Goal: Task Accomplishment & Management: Manage account settings

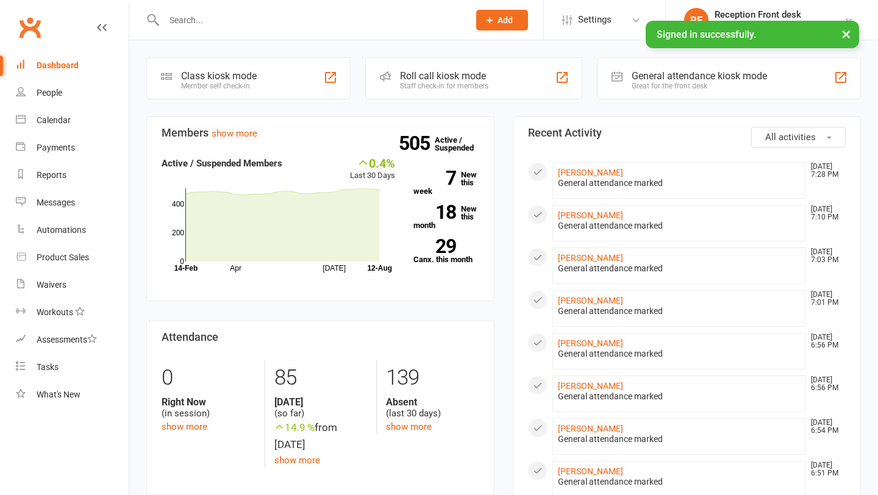
click at [243, 27] on input "text" at bounding box center [310, 20] width 300 height 17
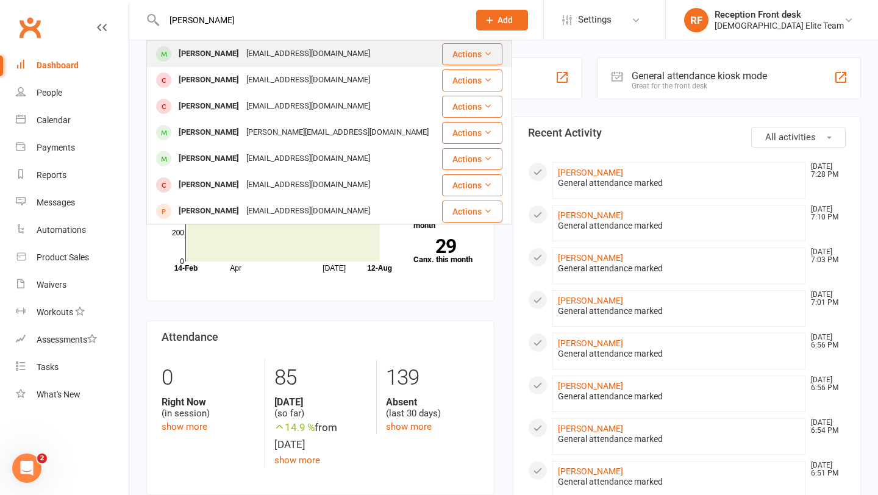
type input "[PERSON_NAME]"
click at [336, 52] on div "[EMAIL_ADDRESS][DOMAIN_NAME]" at bounding box center [308, 54] width 131 height 18
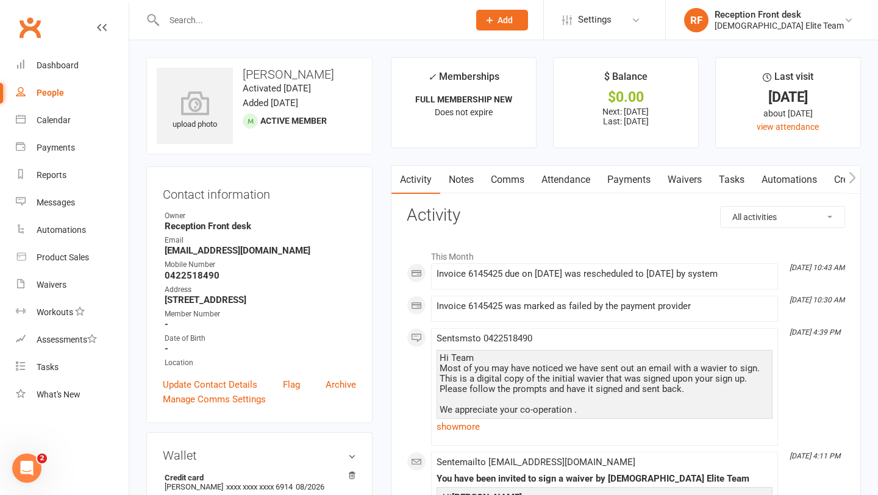
click at [604, 186] on link "Payments" at bounding box center [629, 180] width 60 height 28
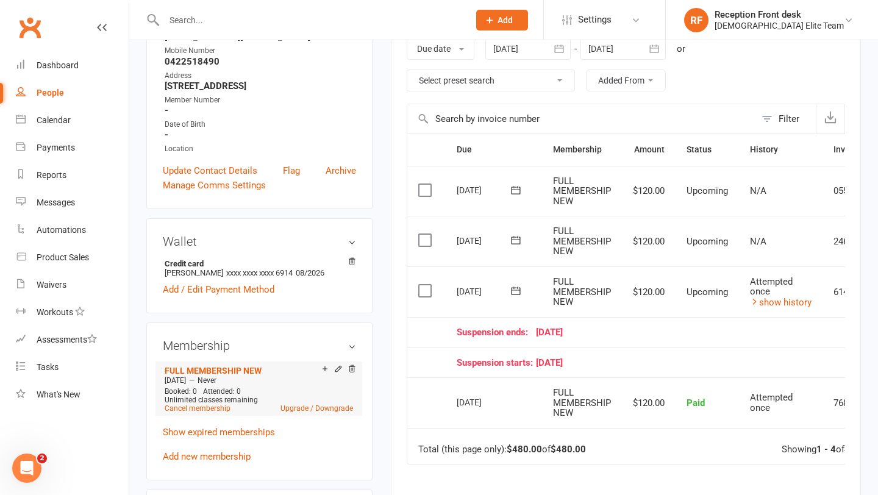
scroll to position [208, 0]
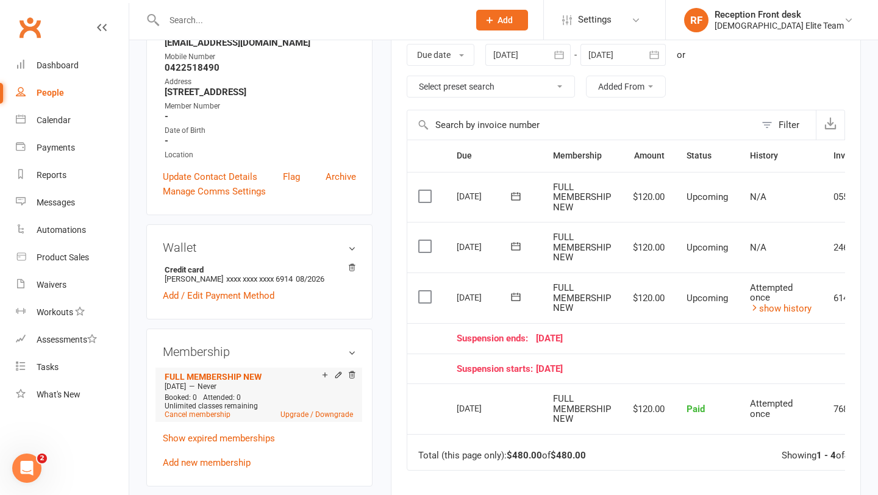
click at [215, 420] on li "FULL MEMBERSHIP NEW [DATE] — Never Booked: 0 Attended: 0 Unlimited classes rema…" at bounding box center [259, 395] width 195 height 54
click at [218, 417] on link "Cancel membership" at bounding box center [198, 415] width 66 height 9
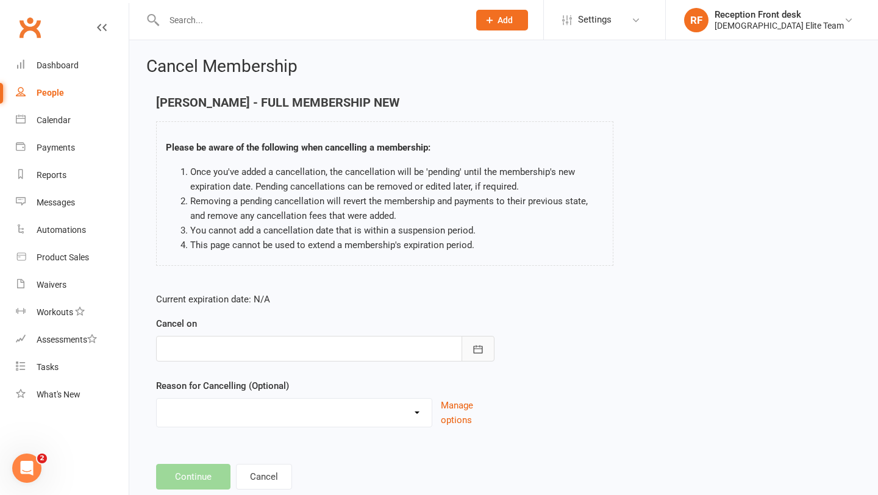
click at [471, 345] on button "button" at bounding box center [478, 349] width 33 height 26
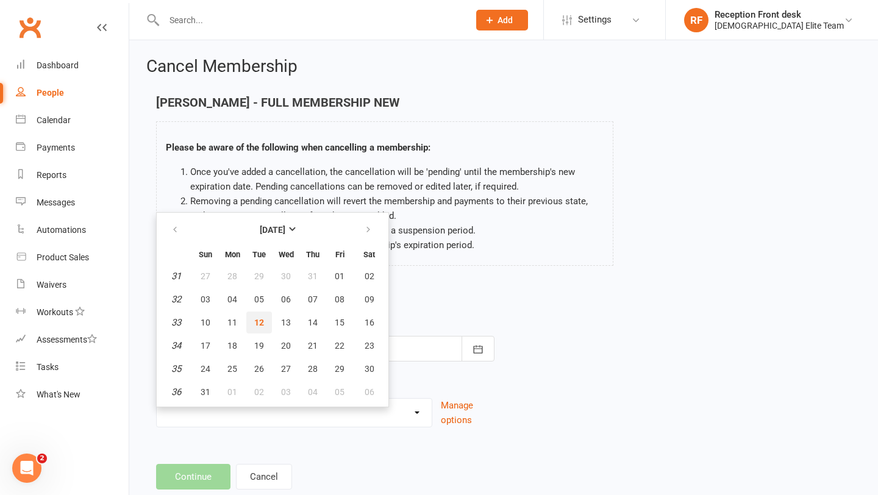
click at [259, 324] on span "12" at bounding box center [259, 323] width 10 height 10
type input "[DATE]"
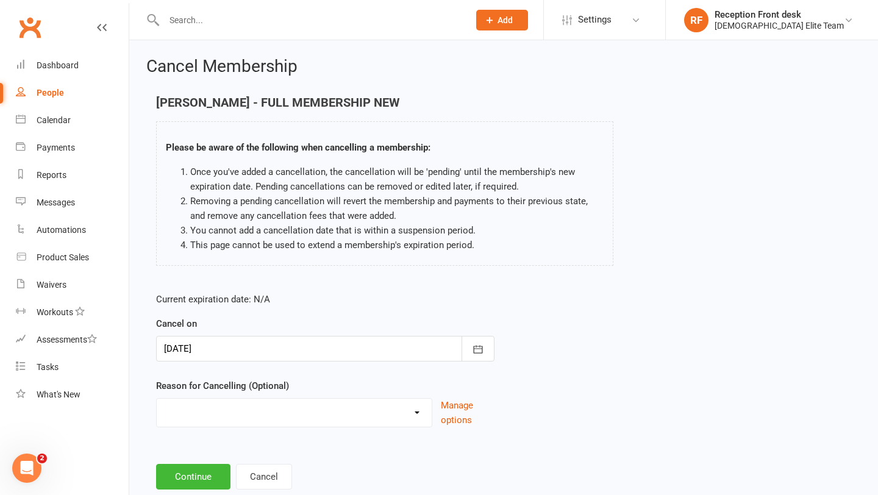
scroll to position [32, 0]
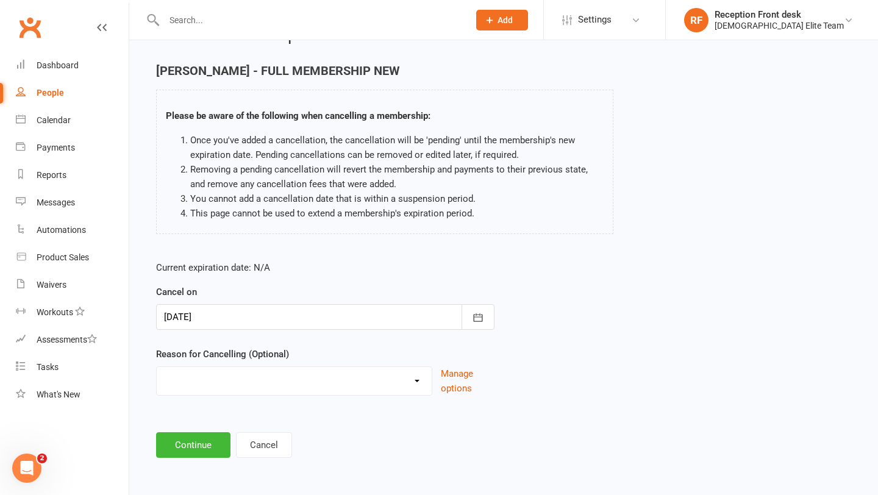
click at [186, 462] on div "Cancel Membership [PERSON_NAME] - FULL MEMBERSHIP NEW Please be aware of the fo…" at bounding box center [503, 243] width 749 height 469
click at [198, 447] on button "Continue" at bounding box center [193, 446] width 74 height 26
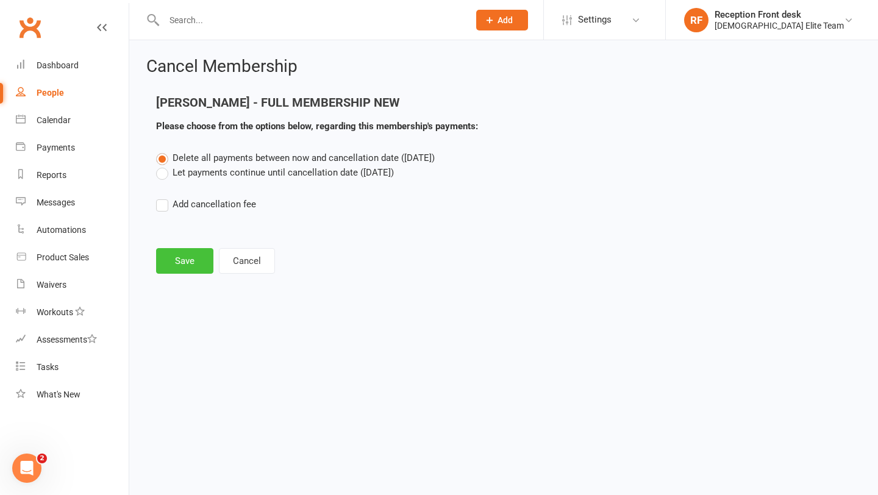
click at [195, 265] on button "Save" at bounding box center [184, 261] width 57 height 26
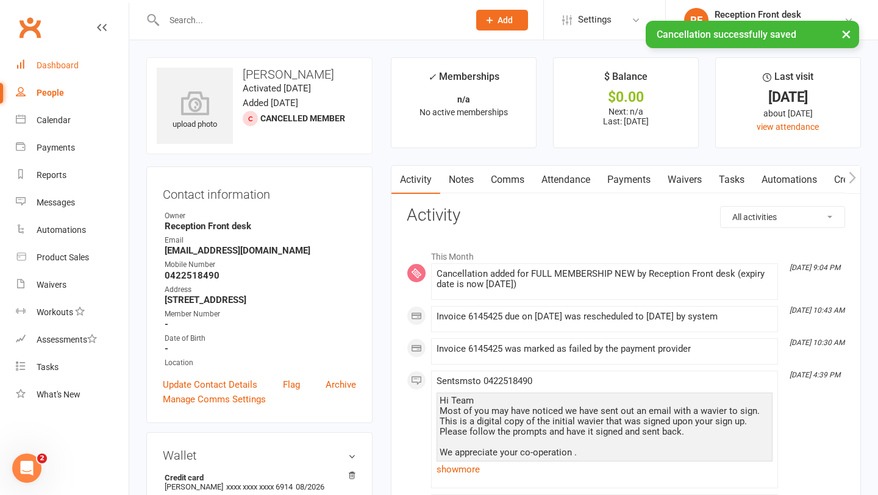
click at [44, 65] on div "Dashboard" at bounding box center [58, 65] width 42 height 10
